Goal: Find specific page/section: Find specific page/section

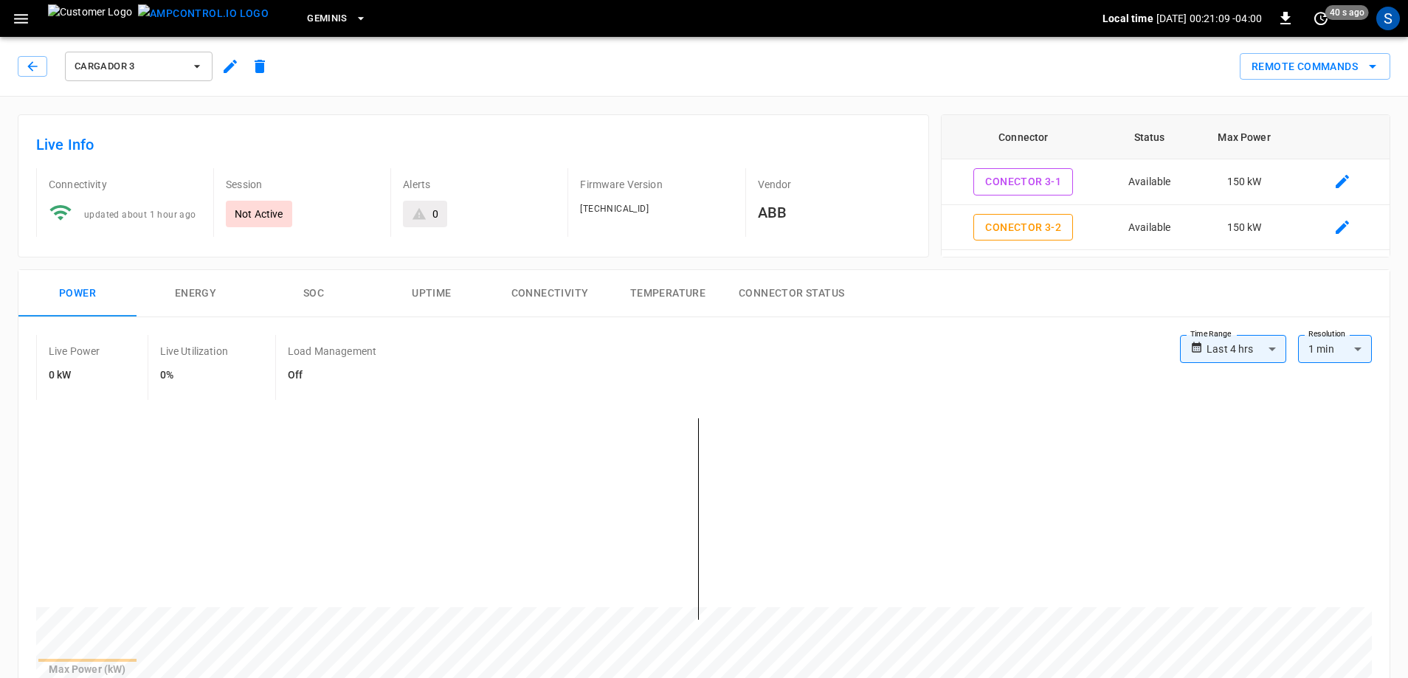
click at [38, 77] on div "Cargador 3" at bounding box center [146, 66] width 257 height 35
click at [35, 72] on icon "button" at bounding box center [32, 66] width 15 height 15
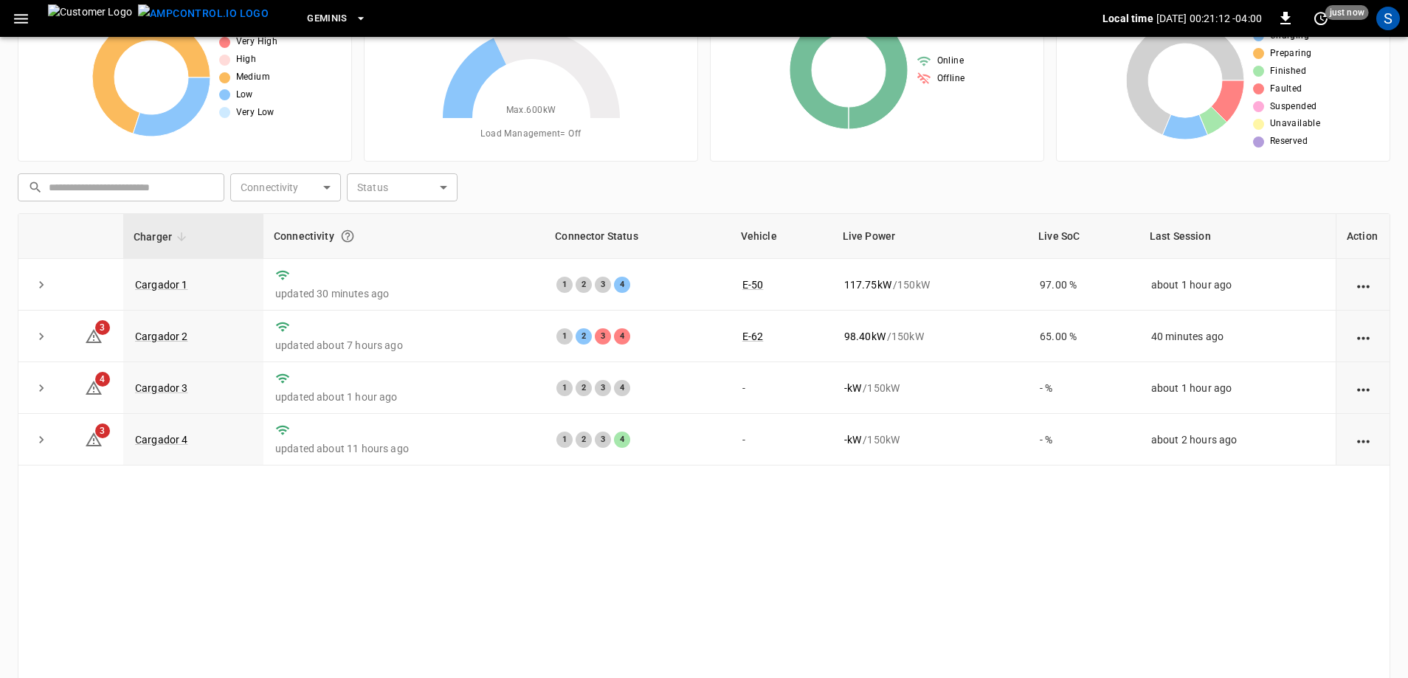
scroll to position [75, 0]
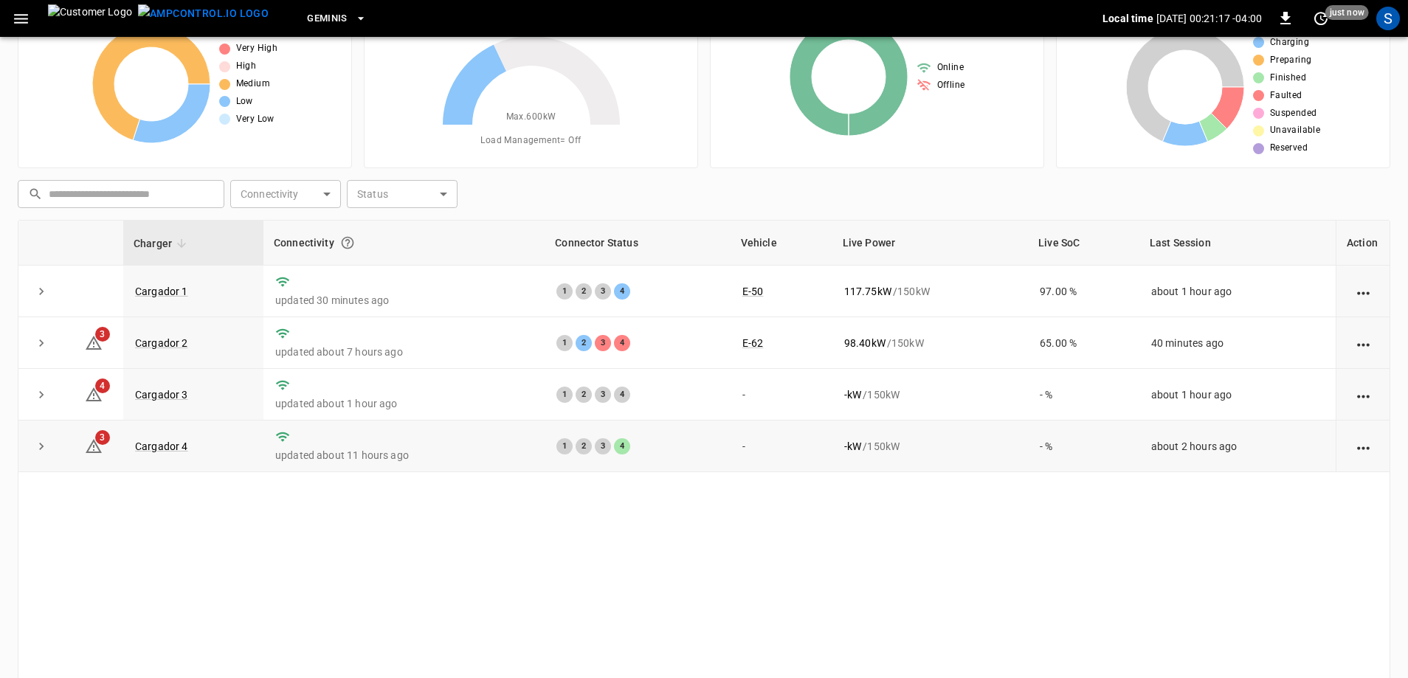
click at [179, 441] on td "Cargador 4" at bounding box center [193, 447] width 140 height 52
click at [176, 443] on link "Cargador 4" at bounding box center [161, 447] width 59 height 18
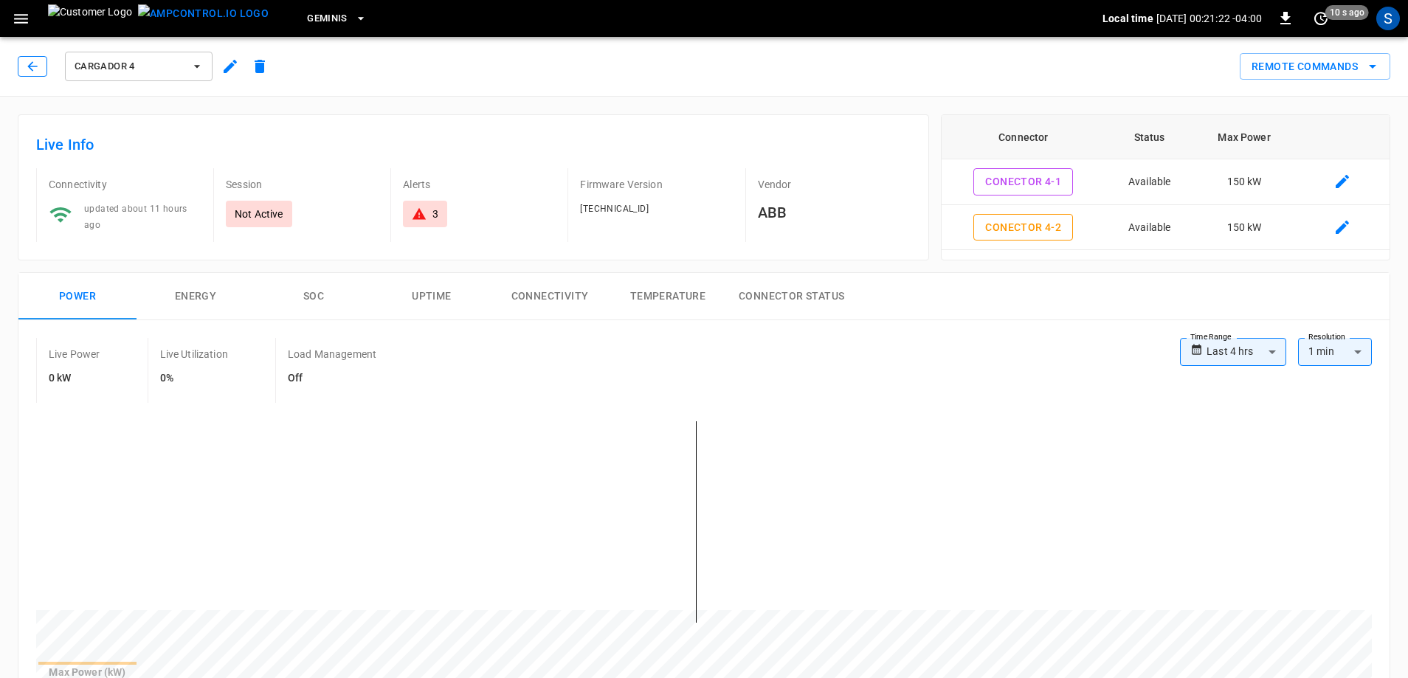
click at [39, 72] on icon "button" at bounding box center [32, 66] width 15 height 15
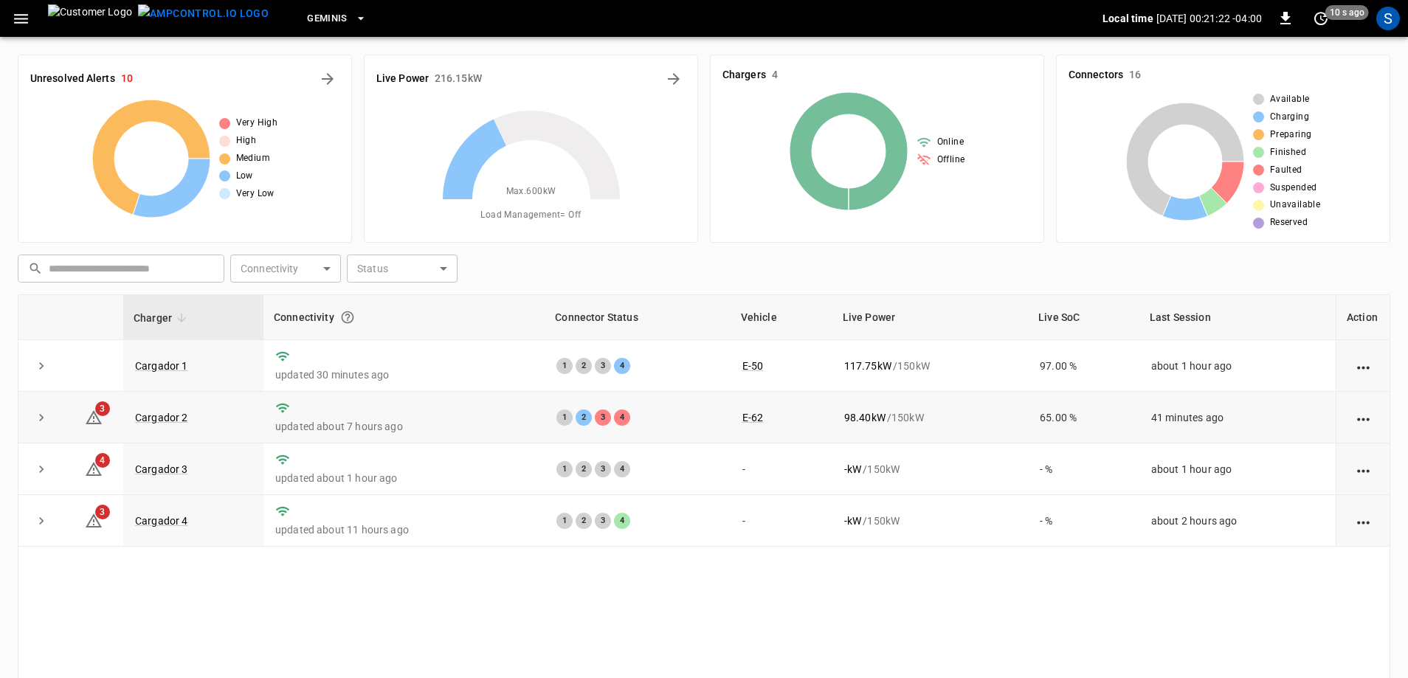
scroll to position [75, 0]
